Goal: Information Seeking & Learning: Learn about a topic

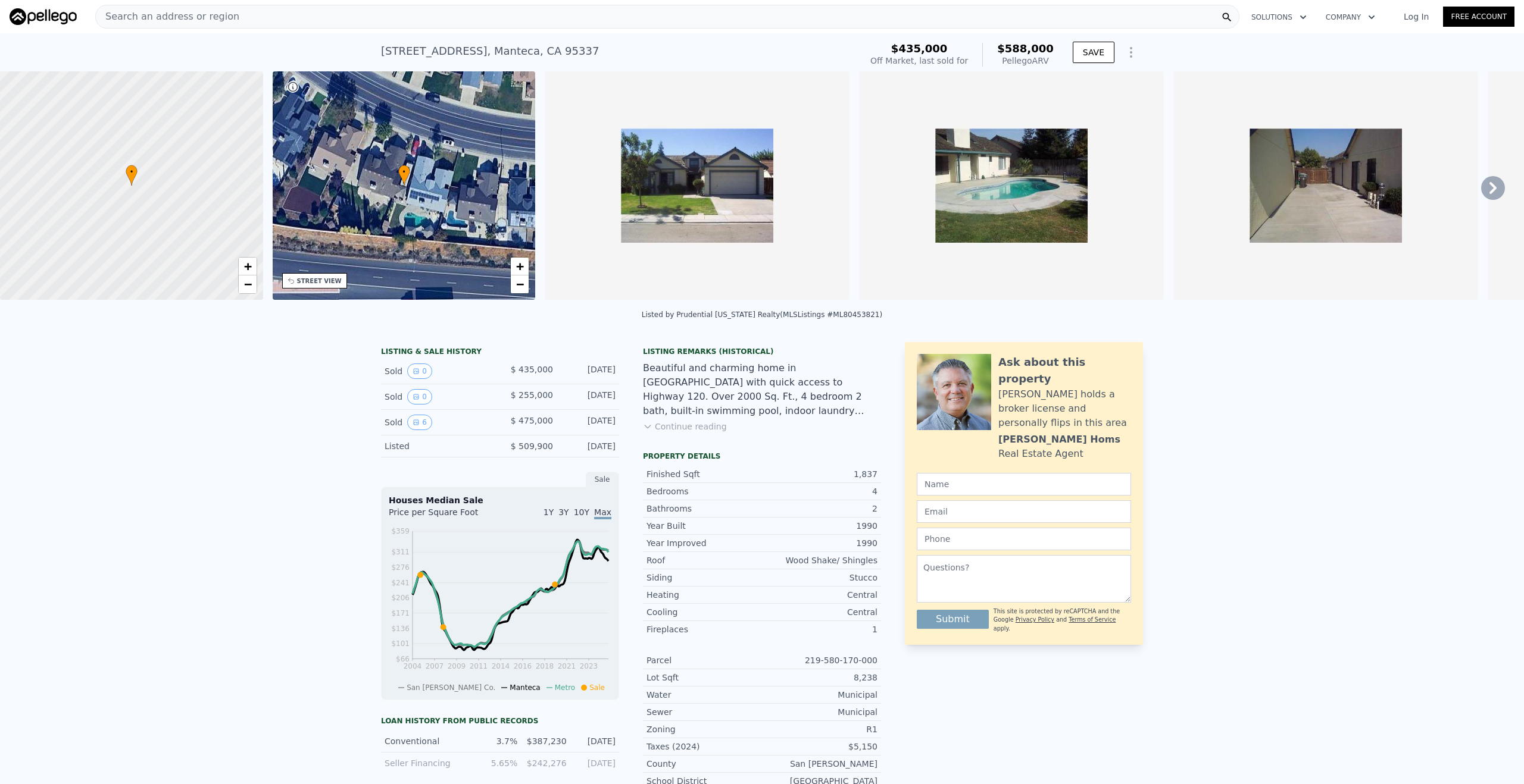
click at [616, 27] on div "Search an address or region" at bounding box center [667, 16] width 1144 height 24
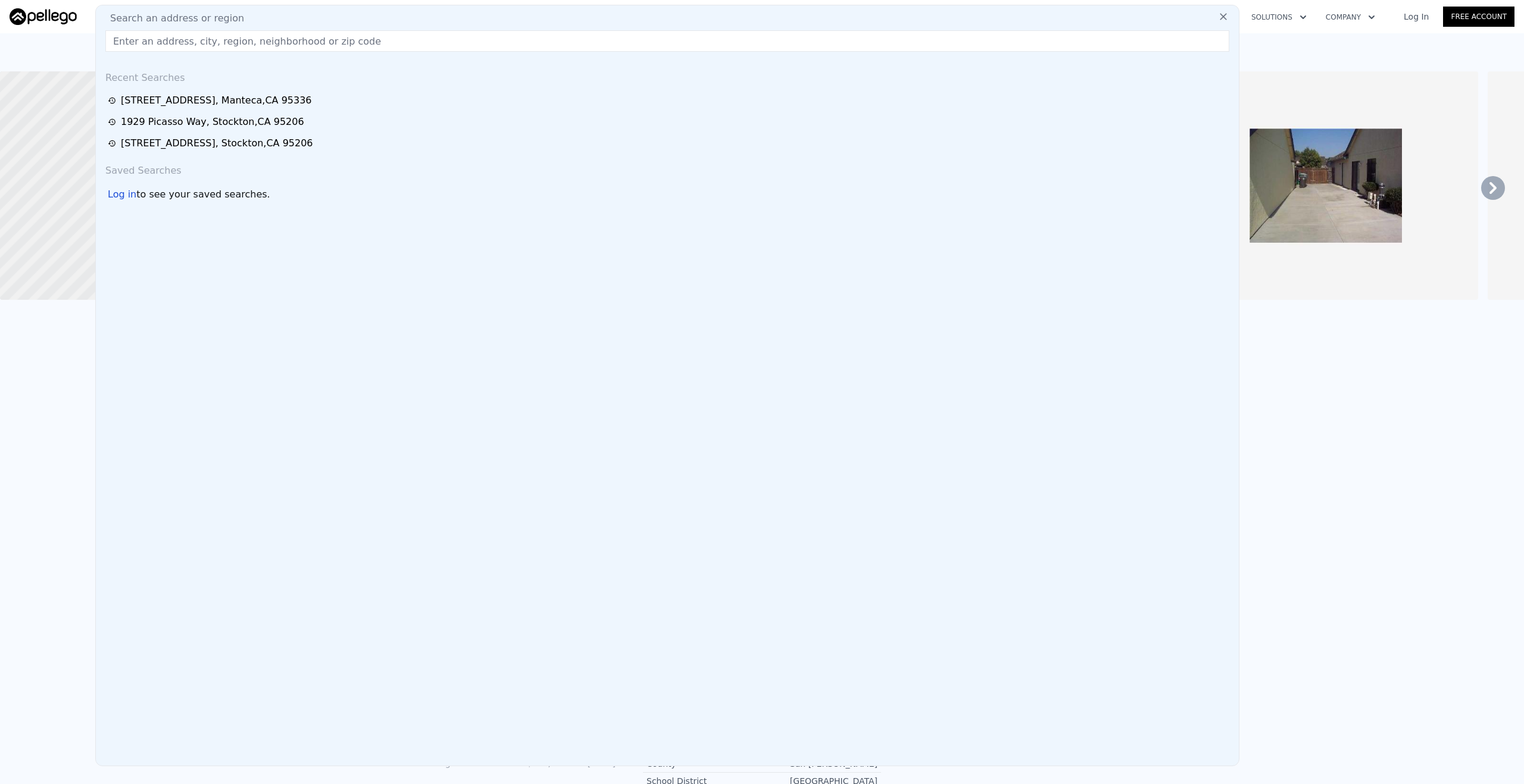
drag, startPoint x: 616, startPoint y: 27, endPoint x: 616, endPoint y: 18, distance: 9.0
click at [616, 17] on div "Search an address or region" at bounding box center [667, 18] width 1134 height 14
click at [236, 45] on input "text" at bounding box center [667, 41] width 1124 height 21
paste input "[STREET_ADDRESS][PERSON_NAME]"
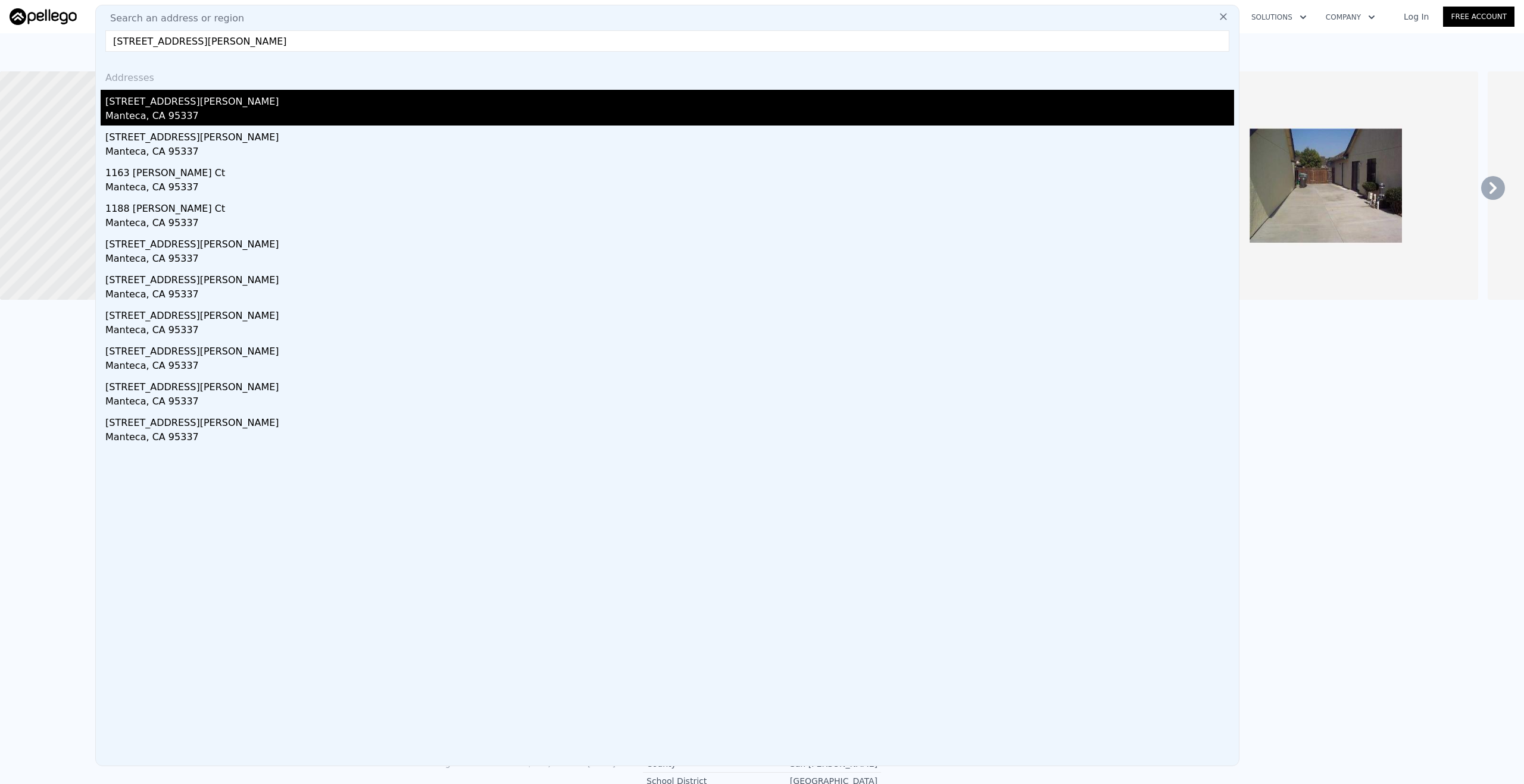
scroll to position [1, 0]
type input "[STREET_ADDRESS][PERSON_NAME]"
click at [204, 100] on div "[STREET_ADDRESS][PERSON_NAME]" at bounding box center [669, 99] width 1129 height 19
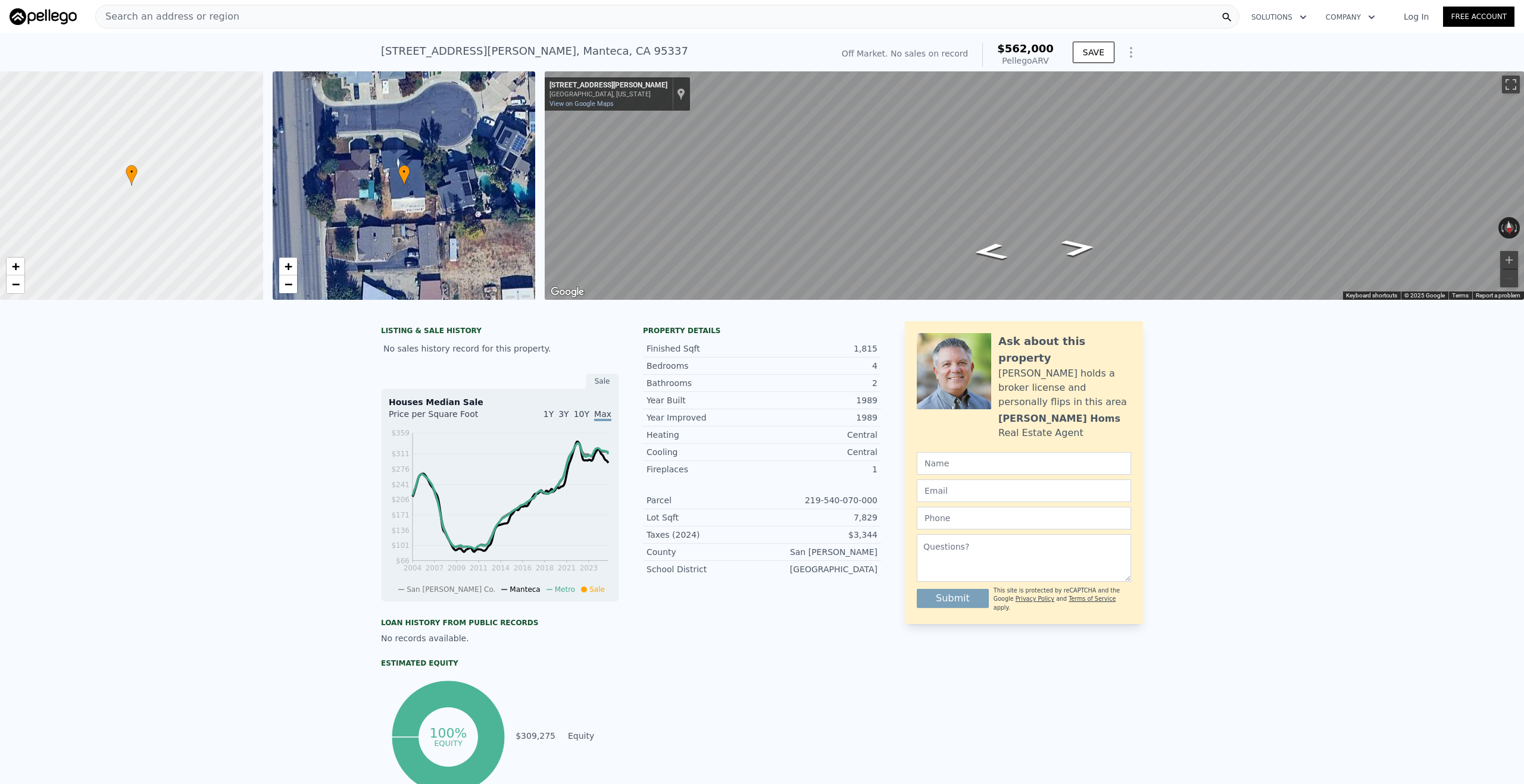
drag, startPoint x: 1010, startPoint y: 52, endPoint x: 1056, endPoint y: 61, distance: 46.9
click at [1056, 61] on div "Off Market. No sales on record $562,000 Pellego ARV" at bounding box center [947, 55] width 221 height 33
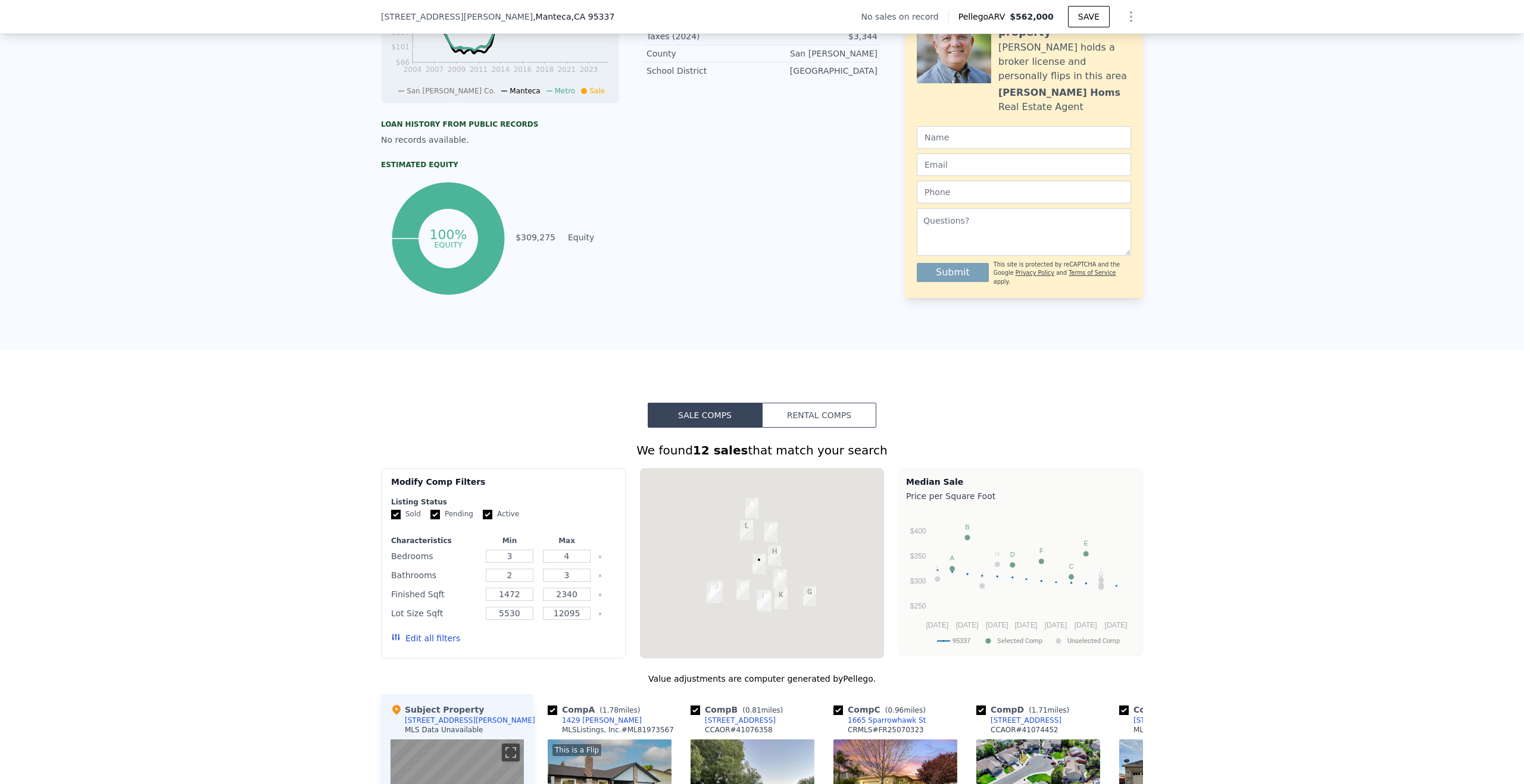
click at [840, 401] on div "Sale Comps Rental Comps We found 12 sales that match your search Filters Map Pr…" at bounding box center [762, 742] width 1524 height 783
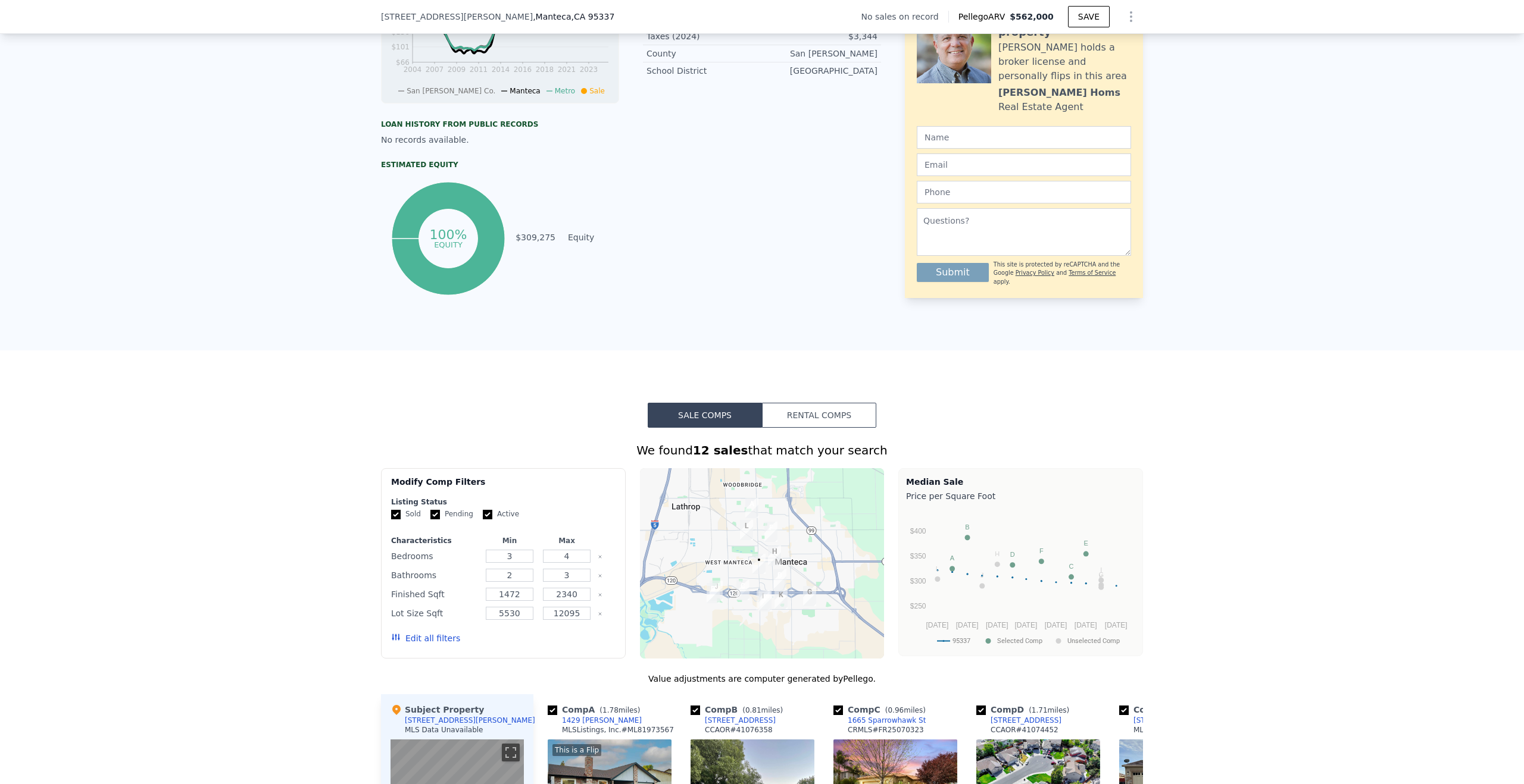
click at [840, 409] on button "Rental Comps" at bounding box center [819, 416] width 114 height 25
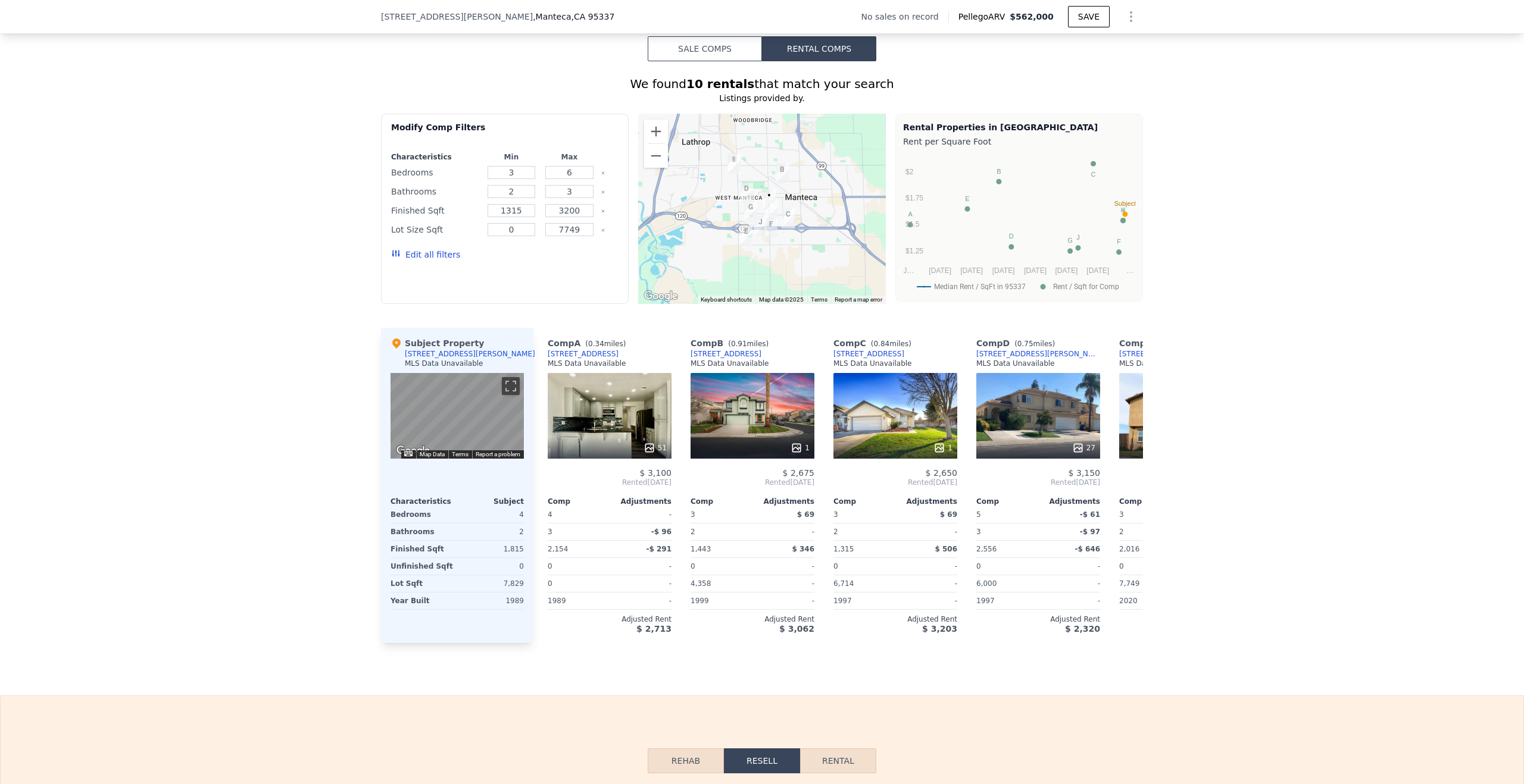
scroll to position [906, 0]
